Goal: Information Seeking & Learning: Learn about a topic

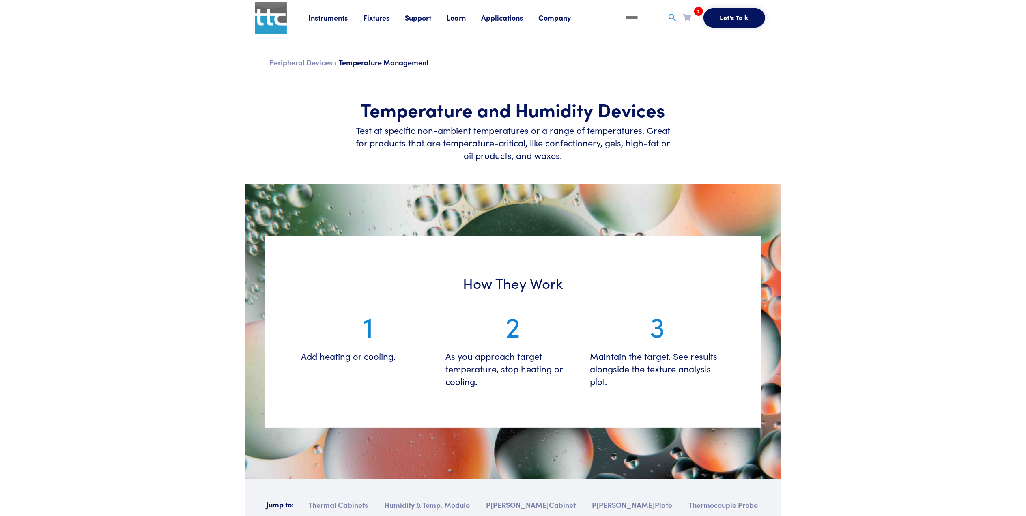
click at [455, 18] on link "Learn" at bounding box center [464, 18] width 34 height 10
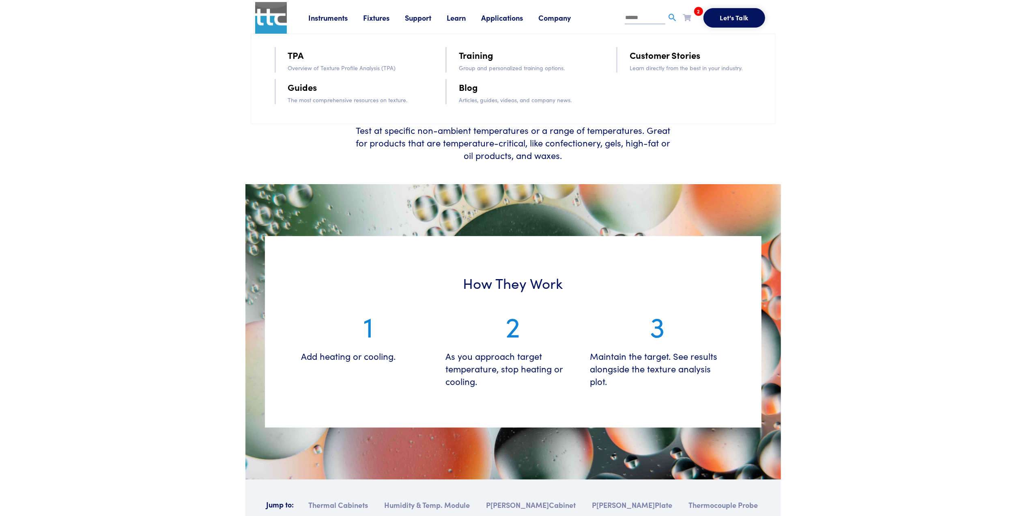
click at [486, 57] on link "Training" at bounding box center [476, 55] width 34 height 14
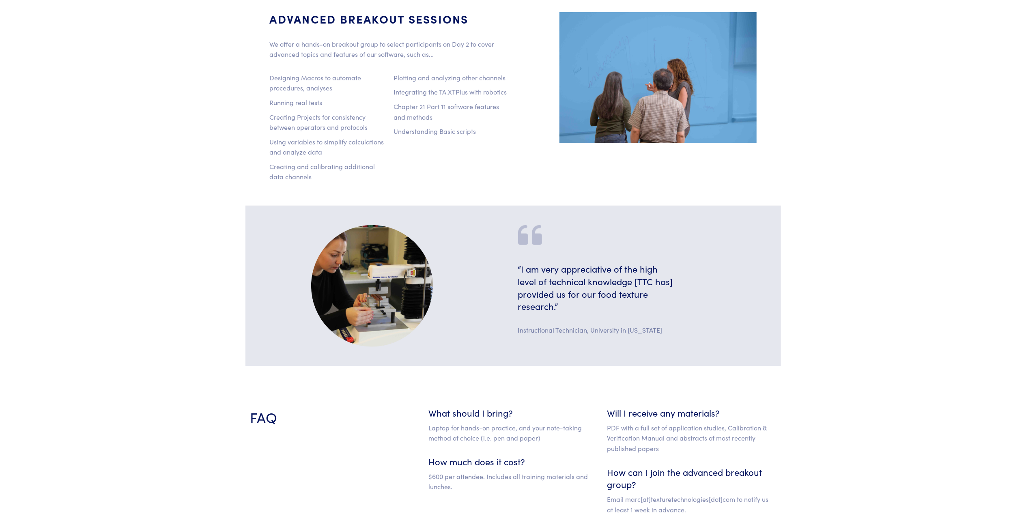
scroll to position [757, 0]
